Goal: Navigation & Orientation: Find specific page/section

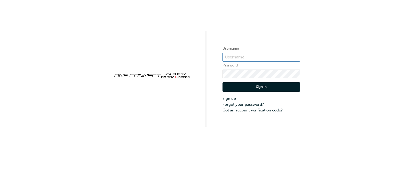
click at [266, 57] on input "text" at bounding box center [261, 57] width 77 height 9
type input "[PERSON_NAME].Nasr"
click button "Sign In" at bounding box center [261, 87] width 77 height 10
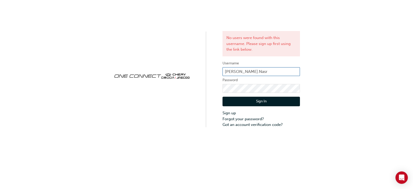
click at [255, 73] on input "[PERSON_NAME].Nasr" at bounding box center [261, 71] width 77 height 9
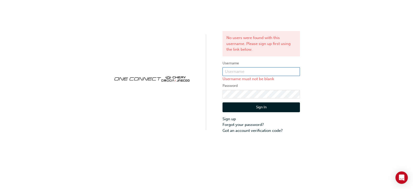
click at [255, 73] on input "text" at bounding box center [261, 71] width 77 height 9
type input "[EMAIL_ADDRESS][DOMAIN_NAME]"
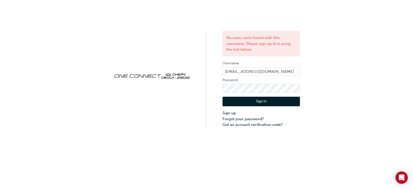
click at [265, 102] on button "Sign In" at bounding box center [261, 102] width 77 height 10
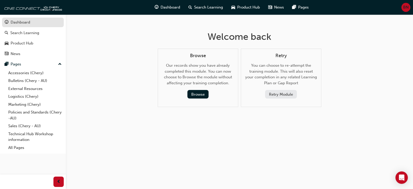
click at [33, 23] on div "Dashboard" at bounding box center [33, 22] width 57 height 6
